Goal: Check status: Check status

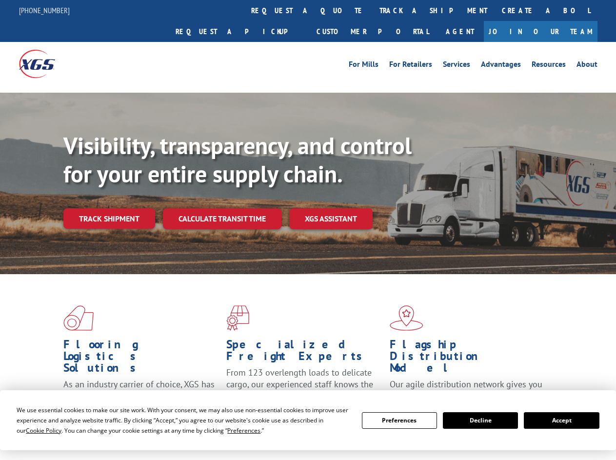
click at [308, 230] on div "Visibility, transparency, and control for your entire supply chain. Track shipm…" at bounding box center [339, 200] width 553 height 136
click at [34, 430] on span "Cookie Policy" at bounding box center [44, 430] width 36 height 8
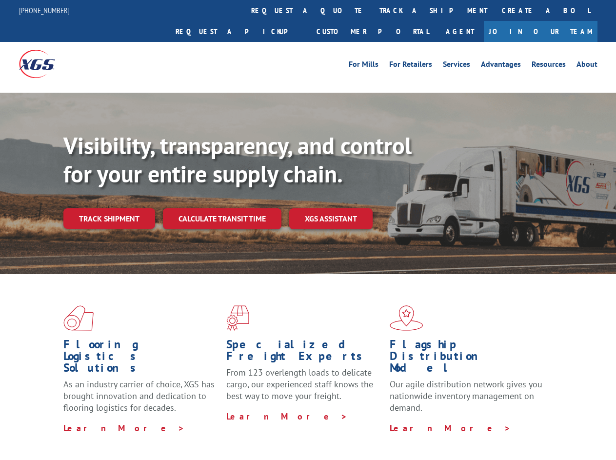
click at [235, 430] on div "Flooring Logistics Solutions As an industry carrier of choice, XGS has brought …" at bounding box center [308, 372] width 616 height 196
click at [400, 421] on div "Flooring Logistics Solutions As an industry carrier of choice, XGS has brought …" at bounding box center [308, 369] width 616 height 191
click at [481, 421] on div "Flooring Logistics Solutions As an industry carrier of choice, XGS has brought …" at bounding box center [308, 369] width 616 height 191
click at [562, 421] on div "Flooring Logistics Solutions As an industry carrier of choice, XGS has brought …" at bounding box center [308, 369] width 616 height 191
click at [308, 230] on div "Visibility, transparency, and control for your entire supply chain. Track shipm…" at bounding box center [339, 200] width 553 height 136
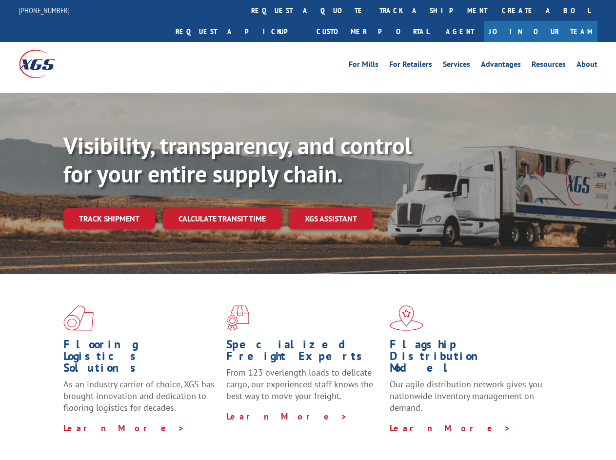
click at [372, 10] on link "track a shipment" at bounding box center [433, 10] width 122 height 21
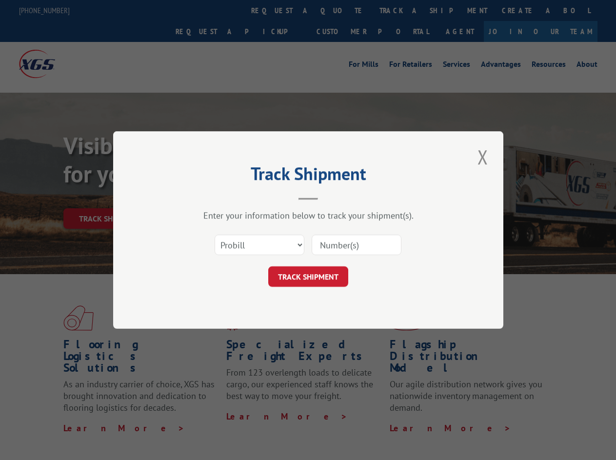
click at [341, 10] on div "Track Shipment Enter your information below to track your shipment(s). Select c…" at bounding box center [308, 230] width 616 height 460
click at [402, 10] on div "Track Shipment Enter your information below to track your shipment(s). Select c…" at bounding box center [308, 230] width 616 height 460
